Goal: Navigation & Orientation: Find specific page/section

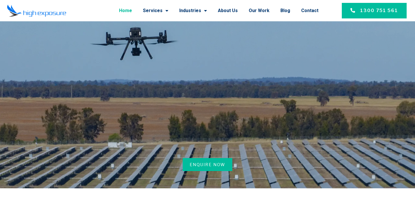
click at [61, 14] on img at bounding box center [36, 10] width 59 height 13
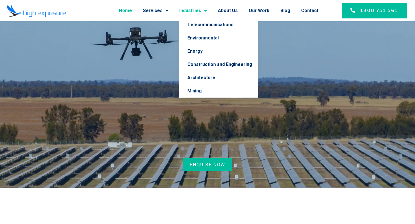
click at [187, 10] on link "Industries" at bounding box center [193, 10] width 28 height 15
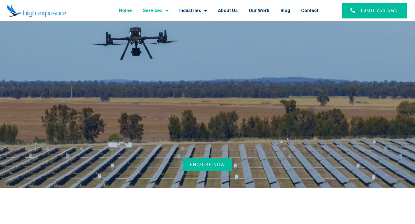
click at [168, 10] on span "Menu" at bounding box center [166, 10] width 6 height 10
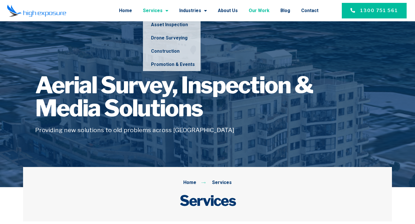
click at [257, 12] on link "Our Work" at bounding box center [259, 10] width 21 height 15
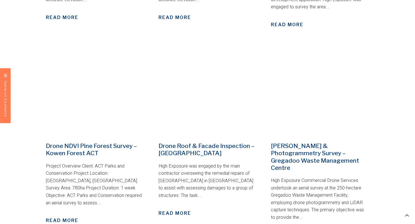
scroll to position [561, 0]
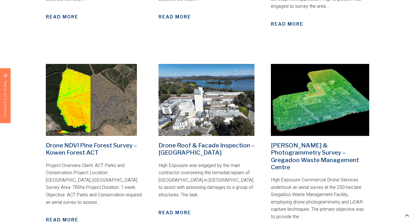
click at [297, 89] on img at bounding box center [320, 100] width 98 height 72
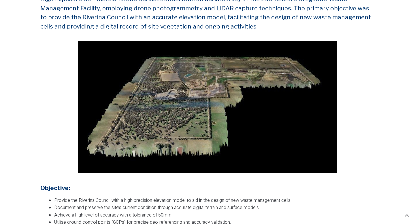
scroll to position [168, 0]
